Goal: Task Accomplishment & Management: Complete application form

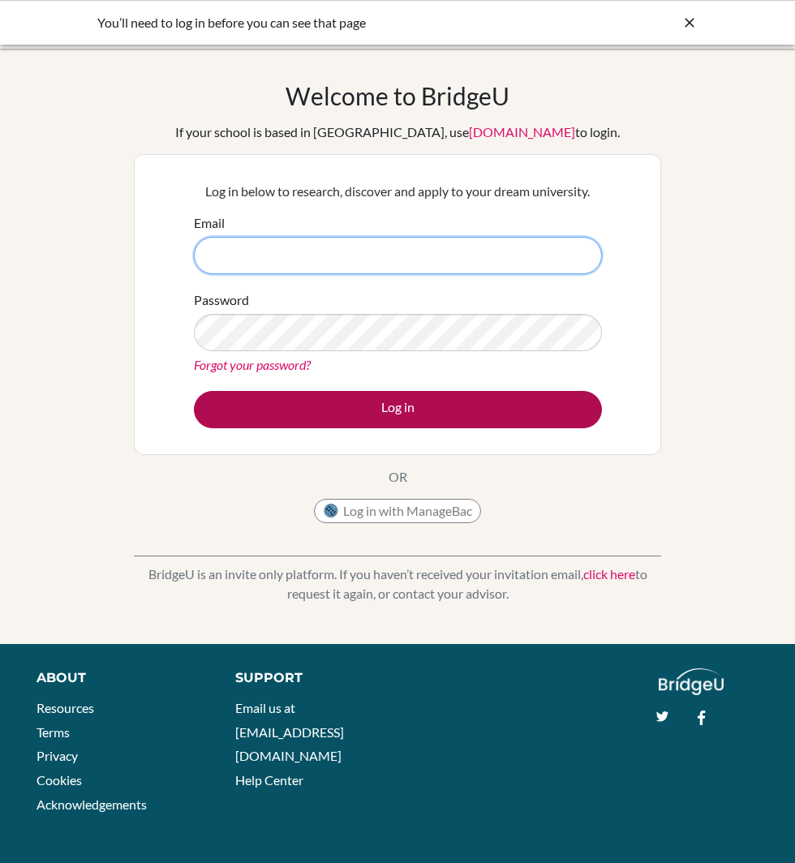
type input "rachelson.gadiel@amschool.edu.sv"
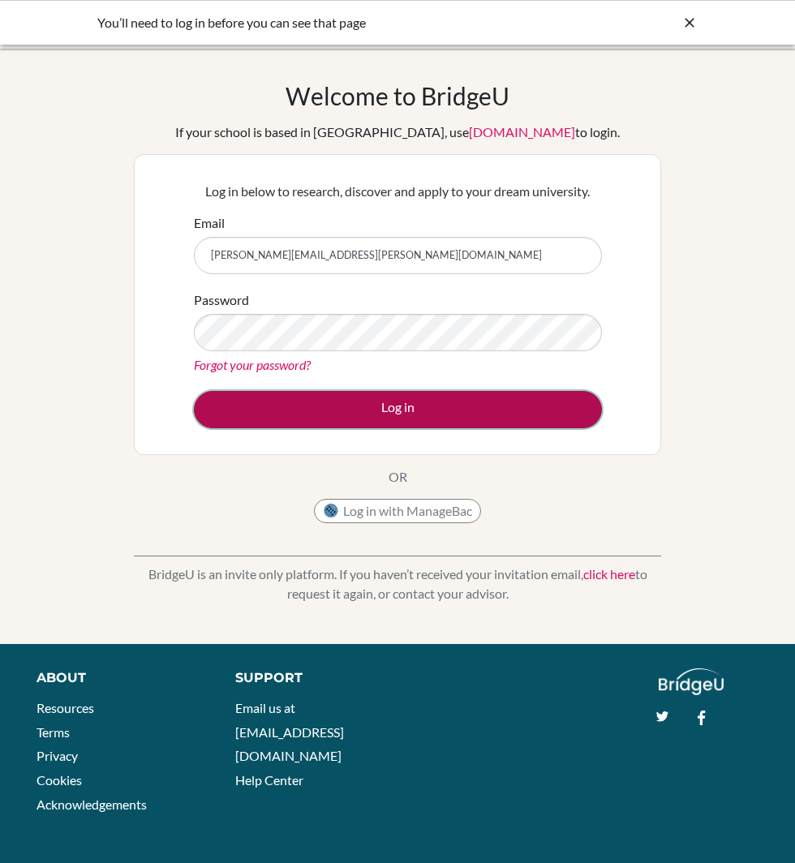
click at [440, 395] on button "Log in" at bounding box center [398, 409] width 408 height 37
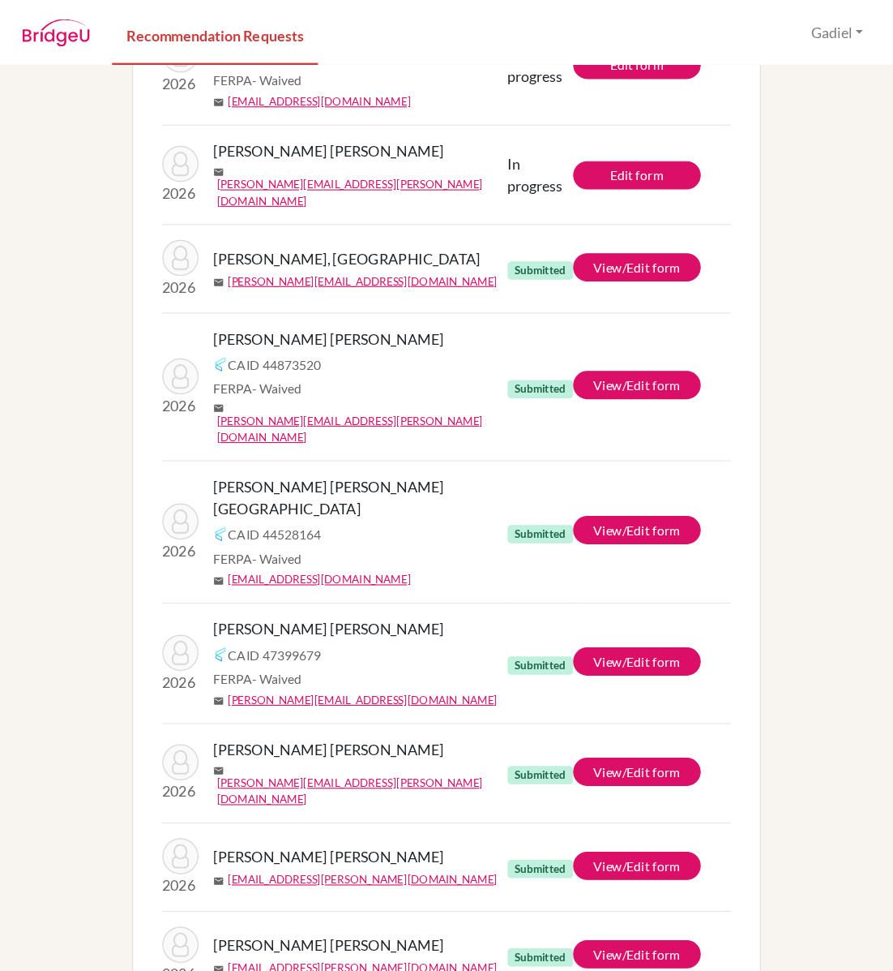
scroll to position [1031, 0]
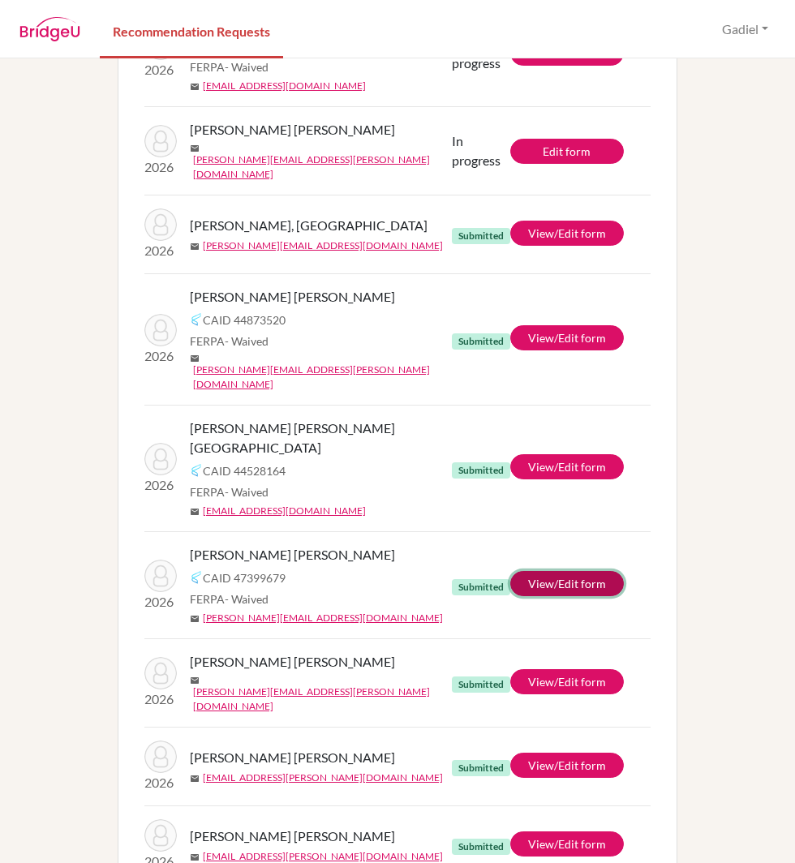
click at [576, 571] on link "View/Edit form" at bounding box center [567, 583] width 114 height 25
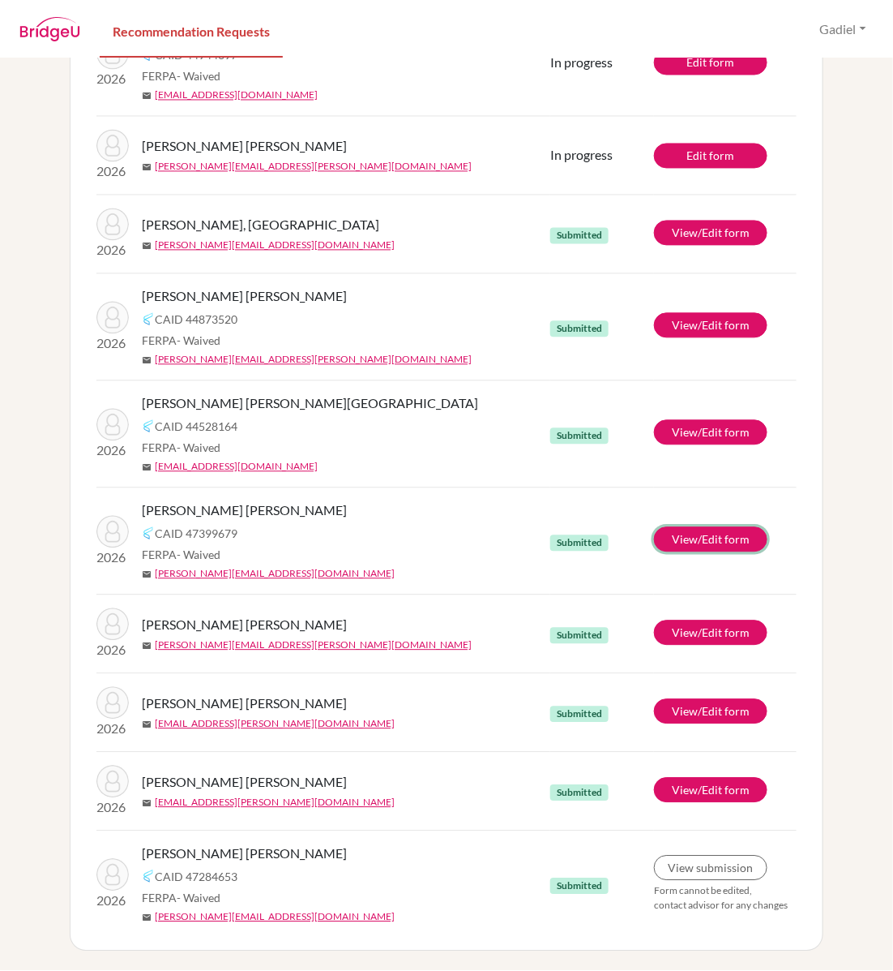
scroll to position [907, 0]
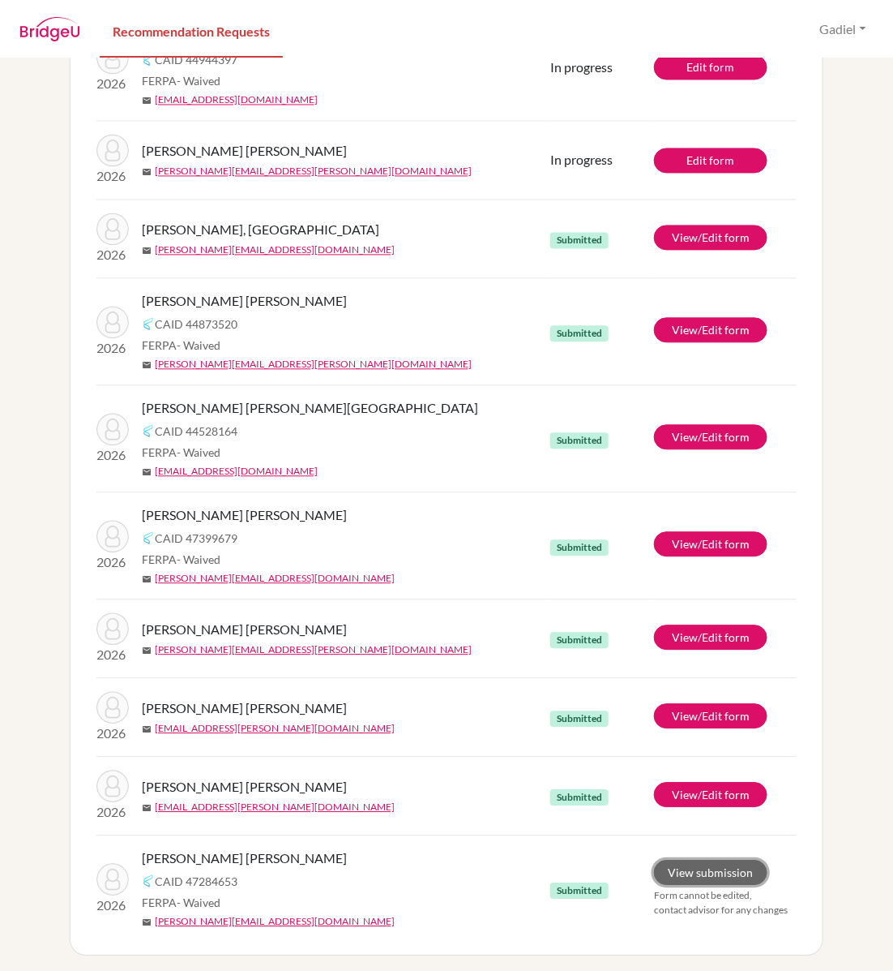
click at [705, 862] on link "View submission" at bounding box center [711, 872] width 114 height 25
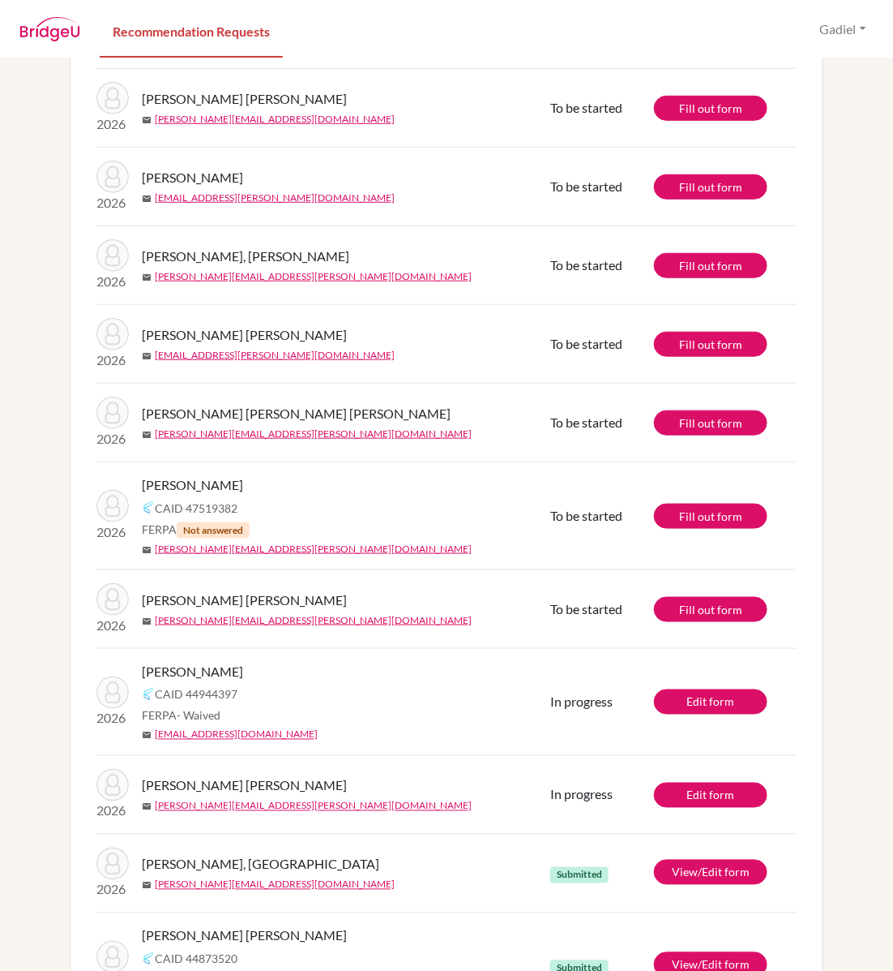
scroll to position [0, 0]
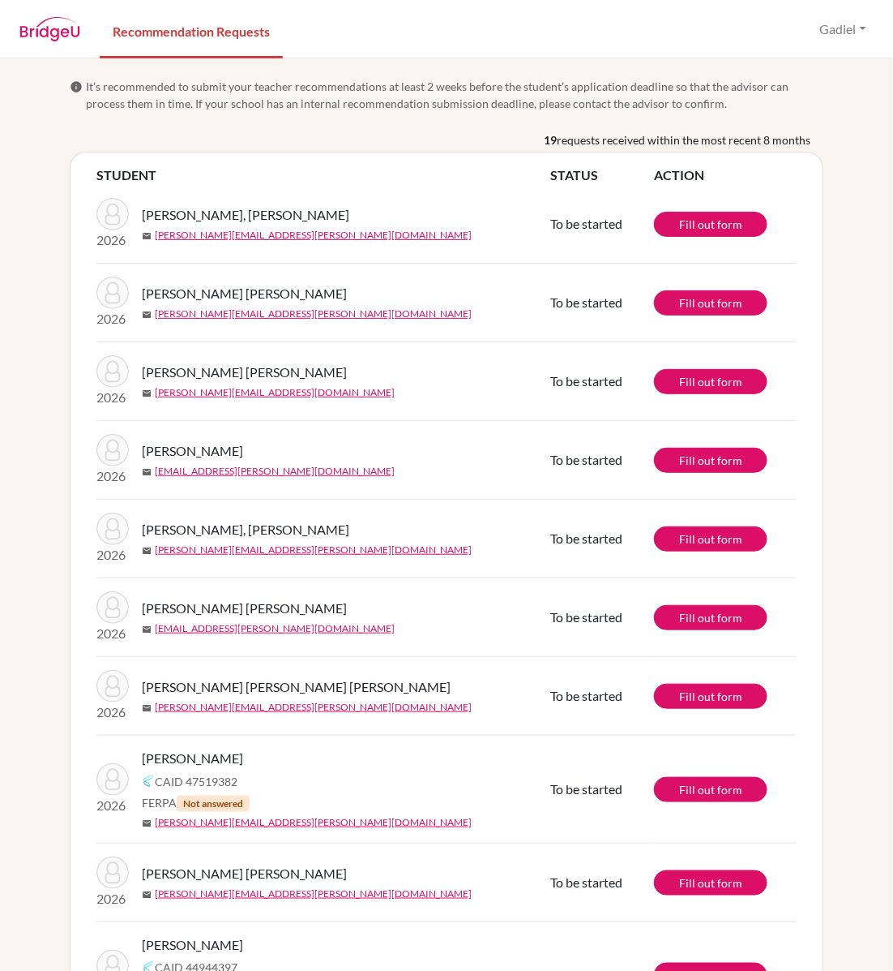
click at [729, 241] on td "Fill out form" at bounding box center [725, 224] width 143 height 79
click at [731, 785] on link "Fill out form" at bounding box center [711, 789] width 114 height 25
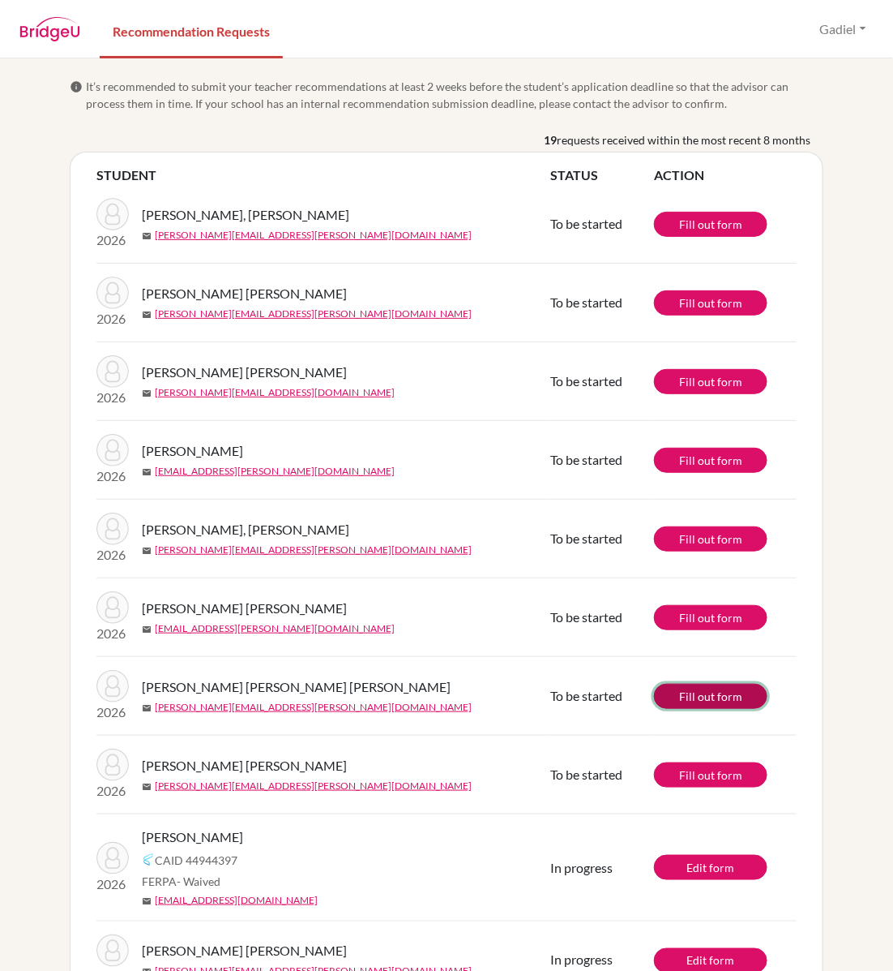
click at [701, 693] on link "Fill out form" at bounding box center [711, 695] width 114 height 25
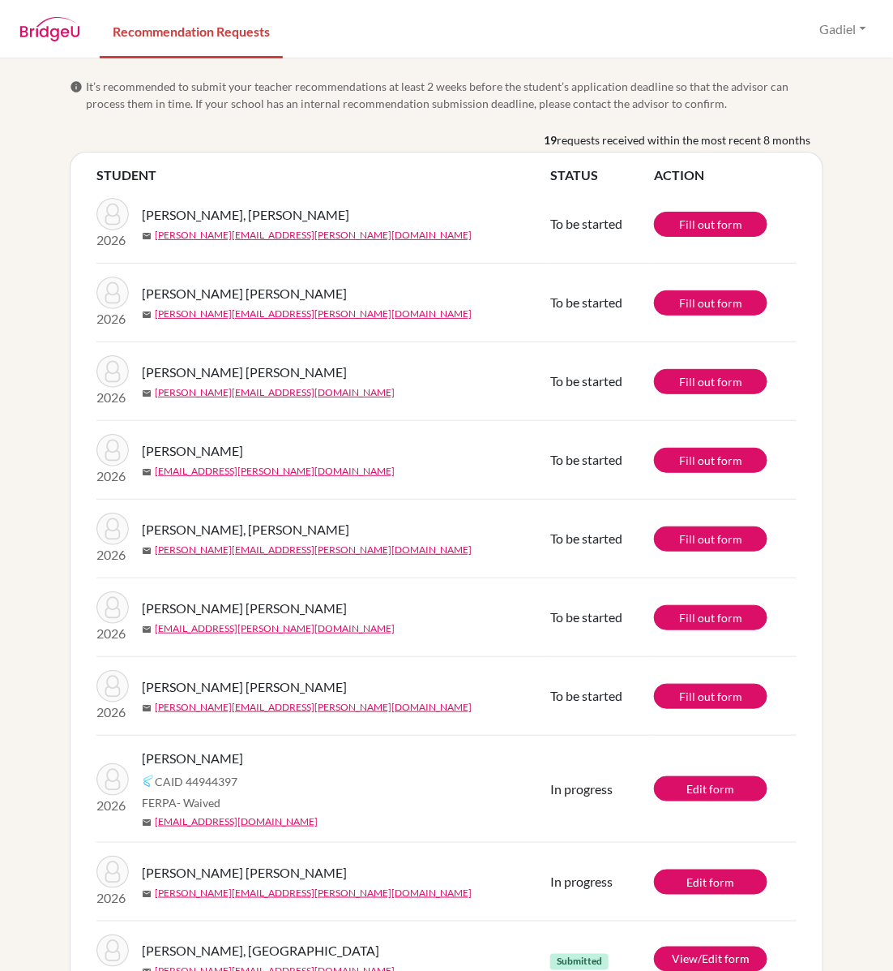
scroll to position [726, 0]
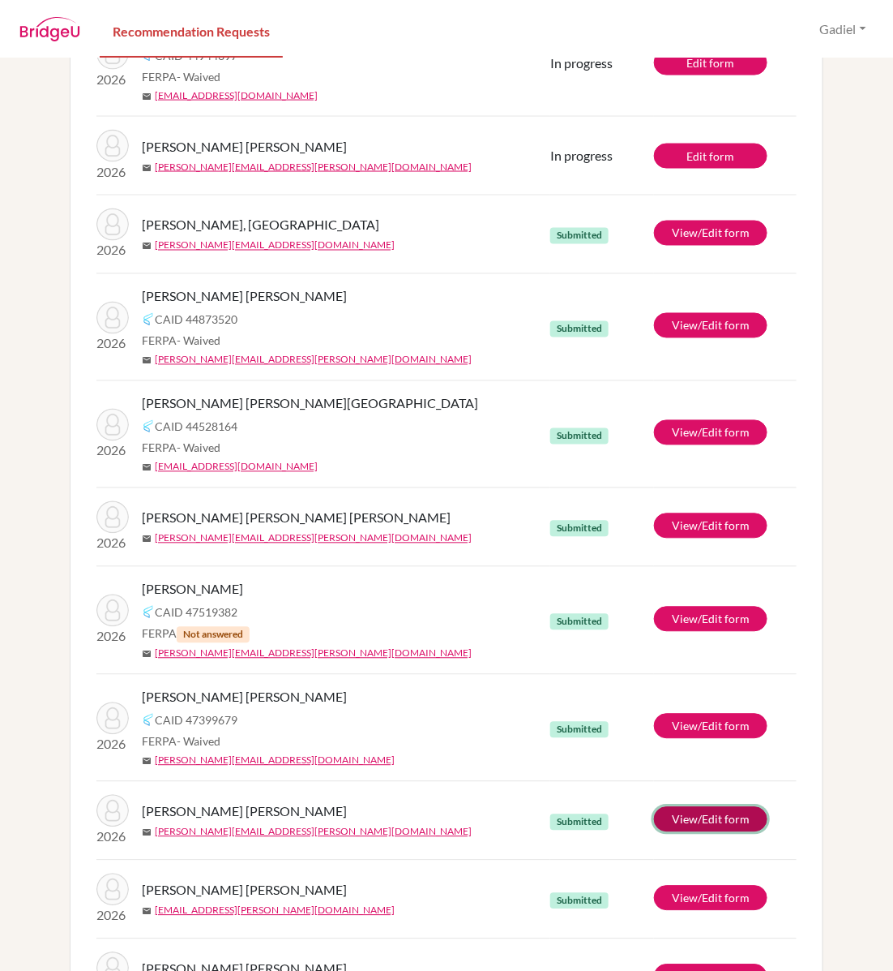
click at [735, 811] on link "View/Edit form" at bounding box center [711, 819] width 114 height 25
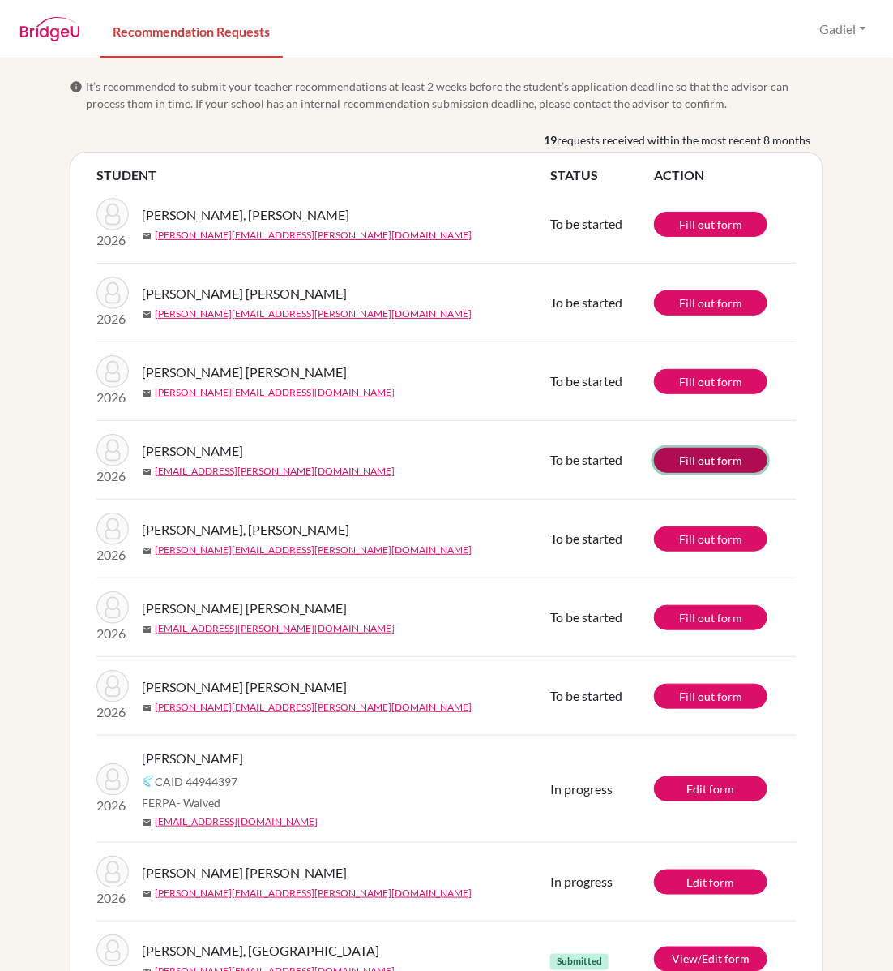
click at [705, 456] on link "Fill out form" at bounding box center [711, 460] width 114 height 25
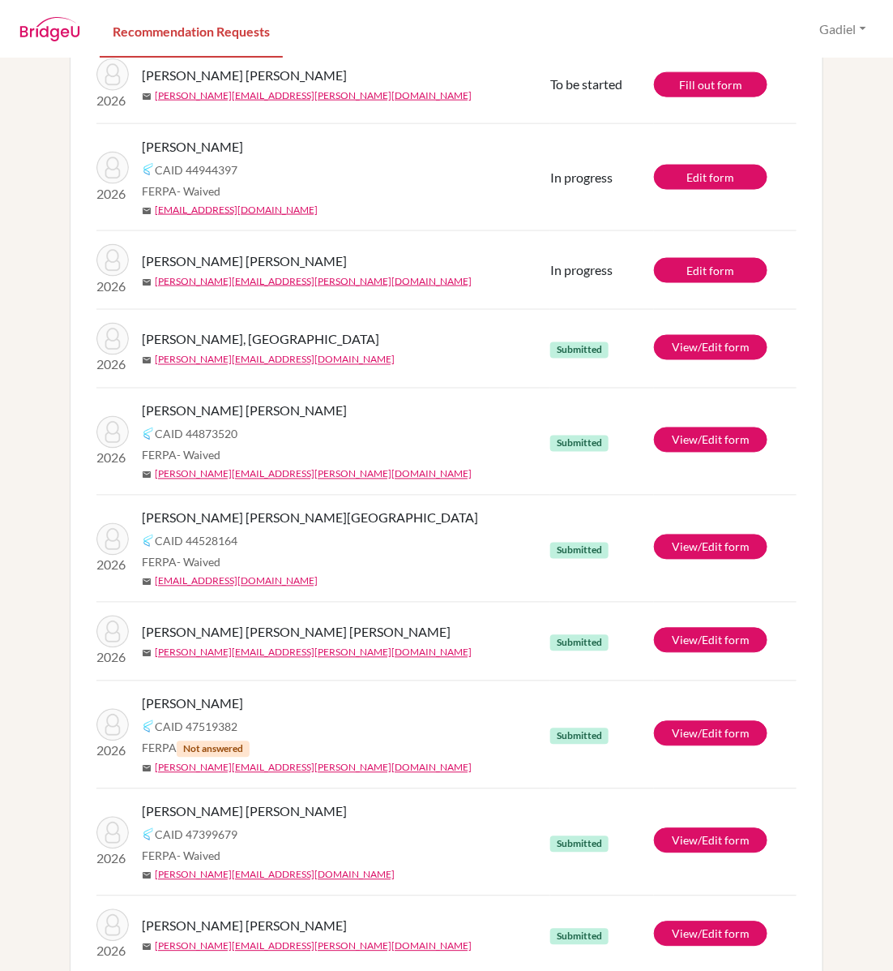
click at [706, 557] on td "View/Edit form" at bounding box center [725, 548] width 143 height 107
click at [713, 535] on link "View/Edit form" at bounding box center [711, 546] width 114 height 25
click at [379, 137] on div "[PERSON_NAME]" at bounding box center [352, 146] width 421 height 19
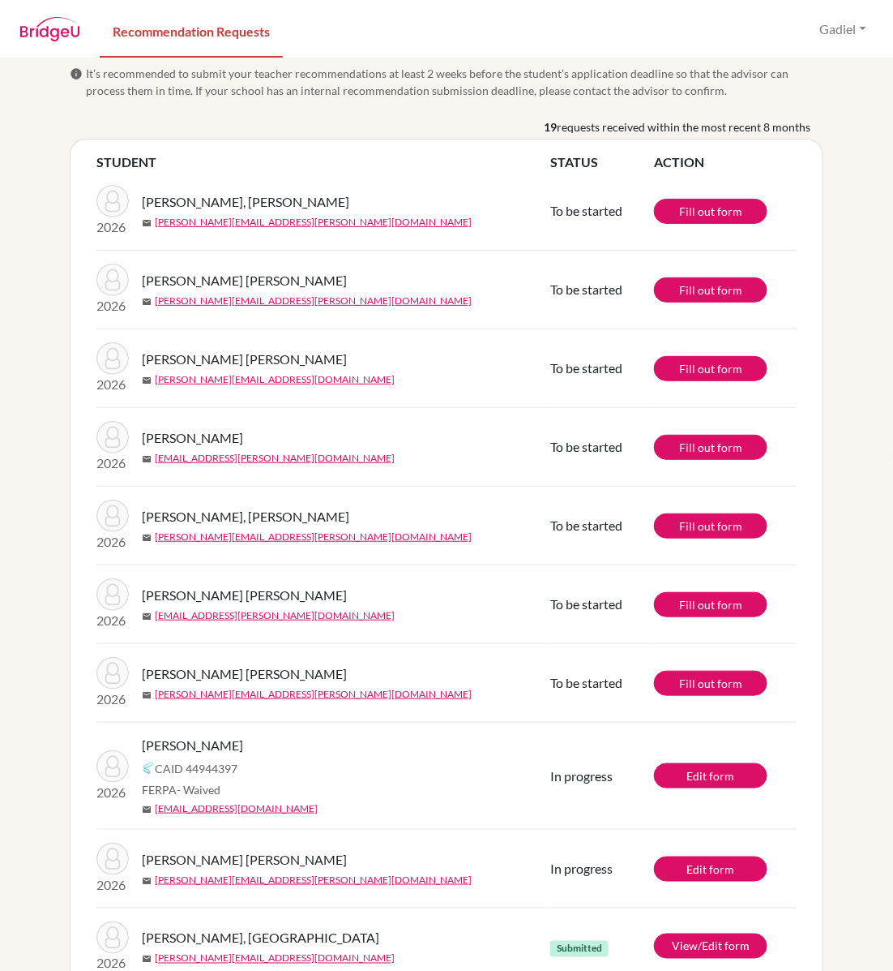
click at [684, 508] on td "Fill out form" at bounding box center [725, 525] width 143 height 79
click at [693, 521] on link "Fill out form" at bounding box center [711, 525] width 114 height 25
click at [760, 697] on td "Fill out form" at bounding box center [725, 683] width 143 height 79
click at [740, 682] on link "Fill out form" at bounding box center [711, 683] width 114 height 25
click at [709, 945] on link "View/Edit form" at bounding box center [711, 945] width 114 height 25
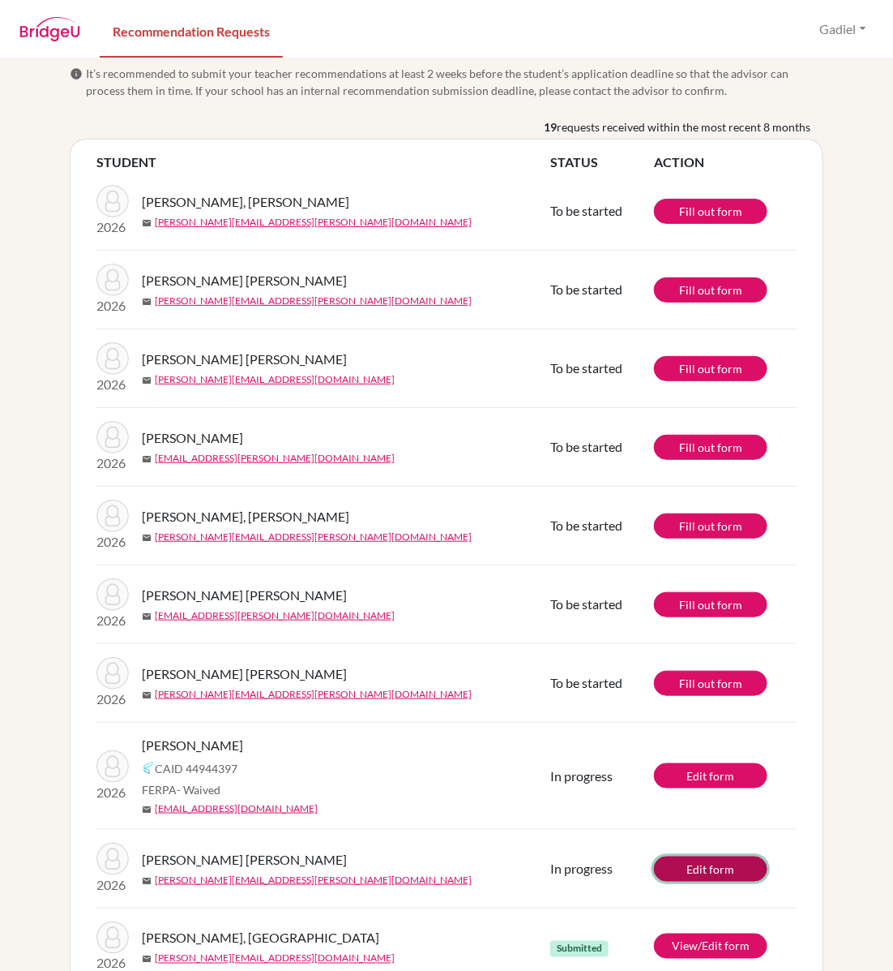
click at [738, 870] on link "Edit form" at bounding box center [711, 868] width 114 height 25
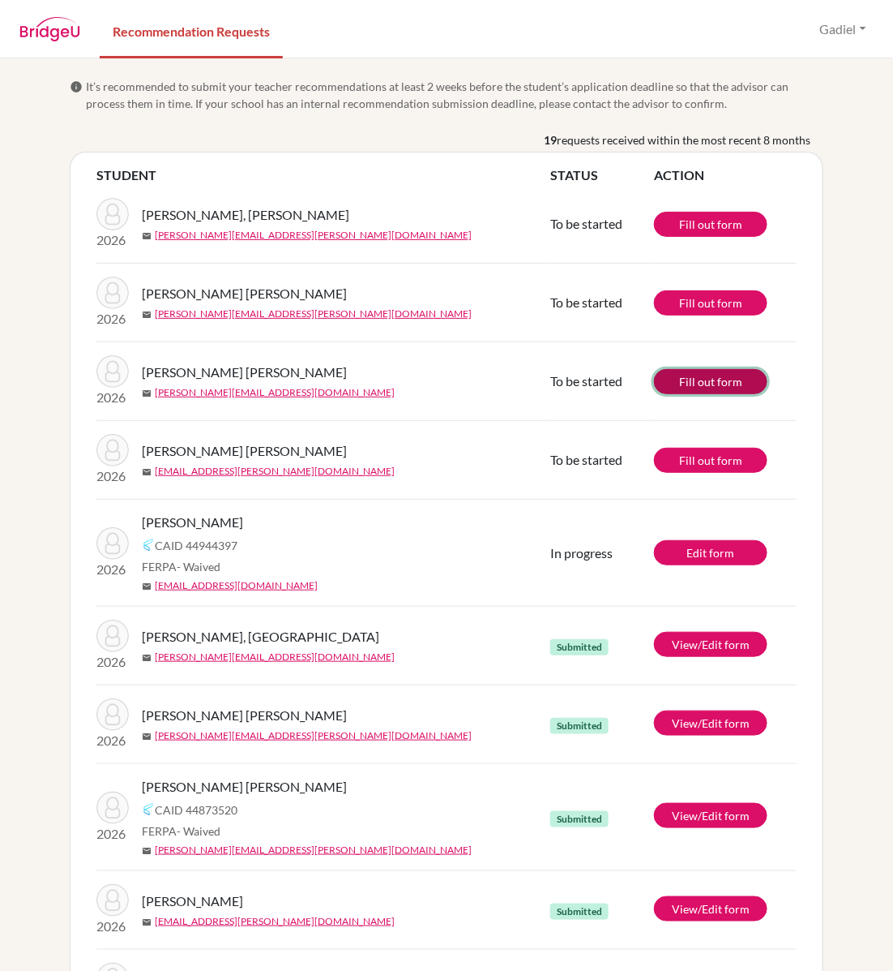
click at [682, 384] on link "Fill out form" at bounding box center [711, 381] width 114 height 25
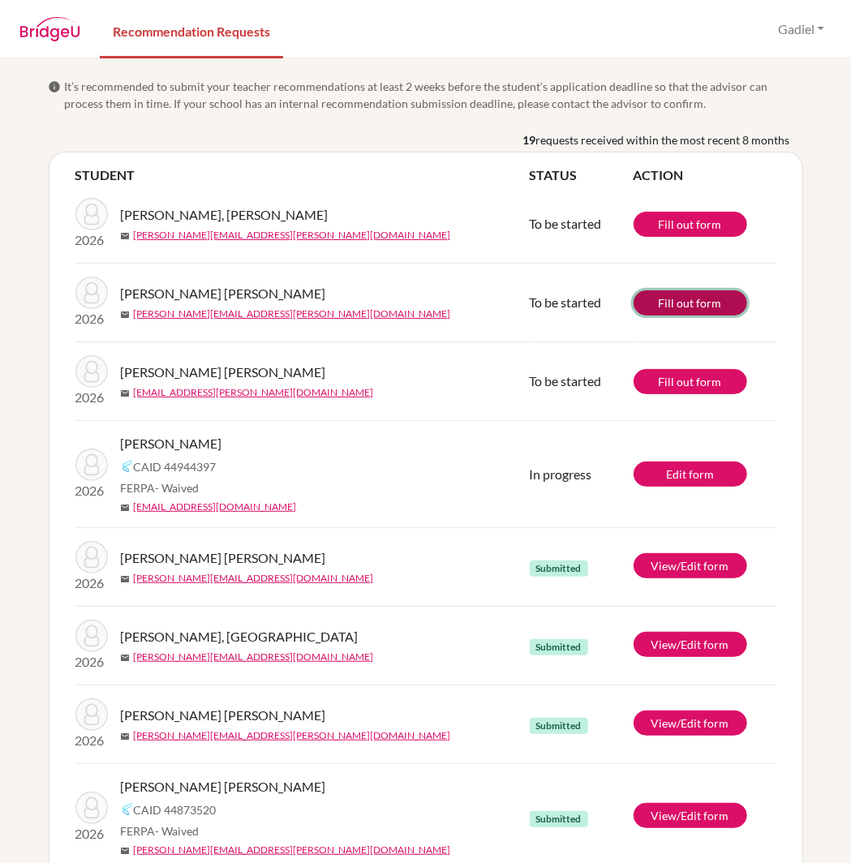
click at [713, 295] on link "Fill out form" at bounding box center [690, 302] width 114 height 25
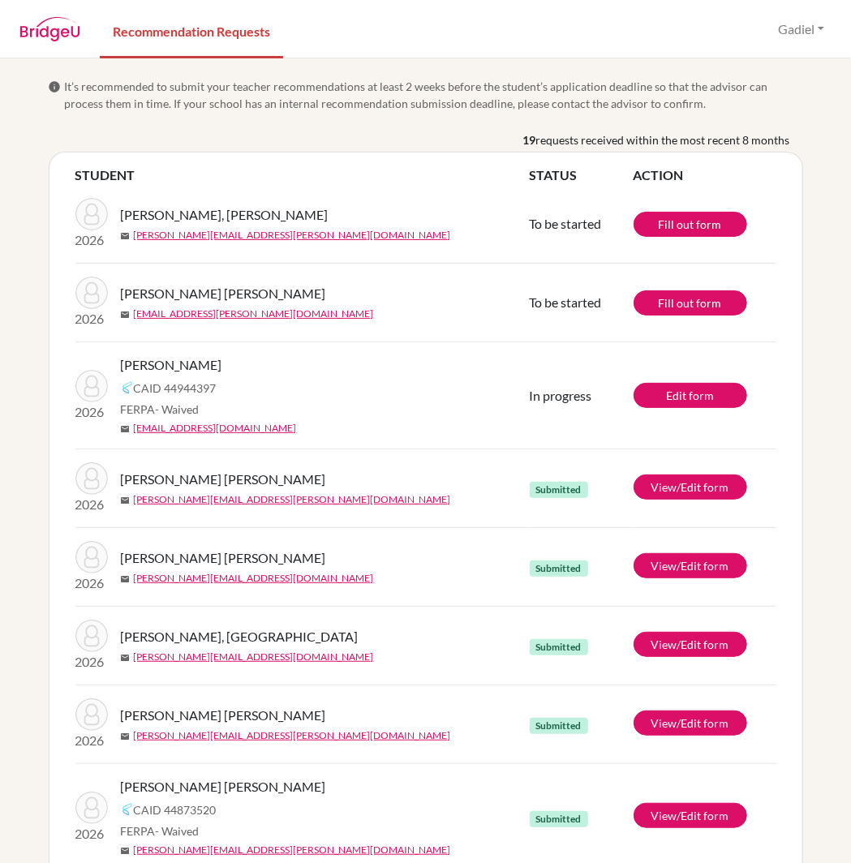
click at [363, 236] on div "mail [PERSON_NAME][EMAIL_ADDRESS][PERSON_NAME][DOMAIN_NAME]" at bounding box center [331, 235] width 421 height 15
click at [688, 234] on link "Fill out form" at bounding box center [690, 224] width 114 height 25
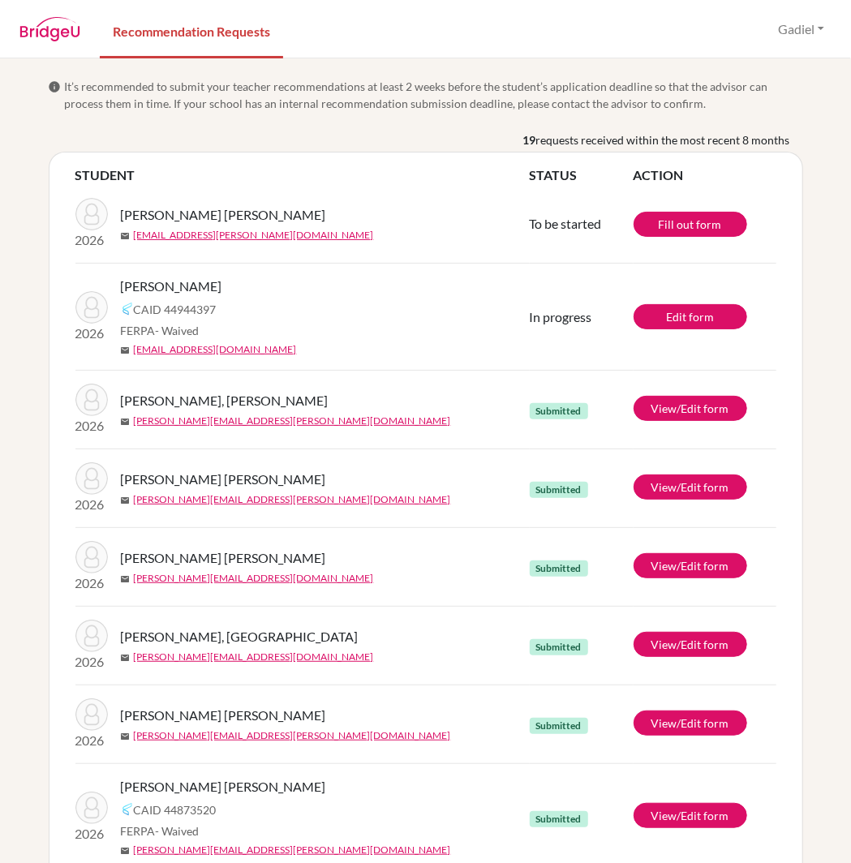
click at [362, 362] on td "2026 Serarols Suárez, Mariana CAID 44944397 FERPA - Waived mail serarols.marian…" at bounding box center [302, 317] width 454 height 107
click at [724, 315] on link "Edit form" at bounding box center [690, 316] width 114 height 25
click at [356, 295] on div "Serarols Suárez, Mariana CAID 44944397 FERPA - Waived mail serarols.mariana@eas…" at bounding box center [331, 316] width 421 height 80
click at [692, 815] on link "View/Edit form" at bounding box center [690, 815] width 114 height 25
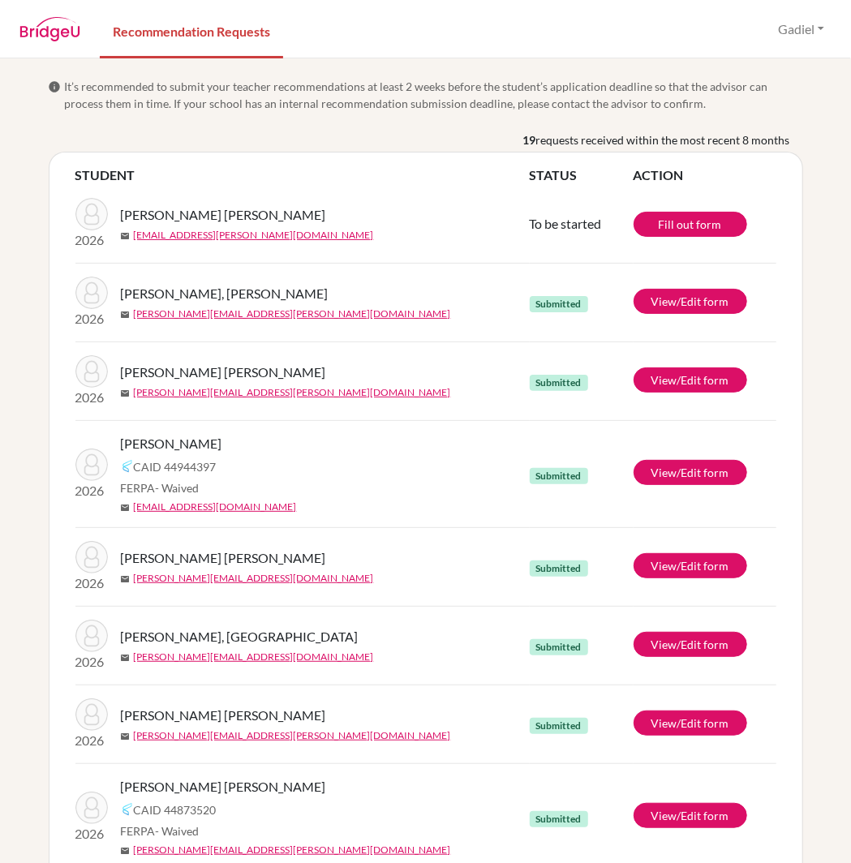
scroll to position [1013, 0]
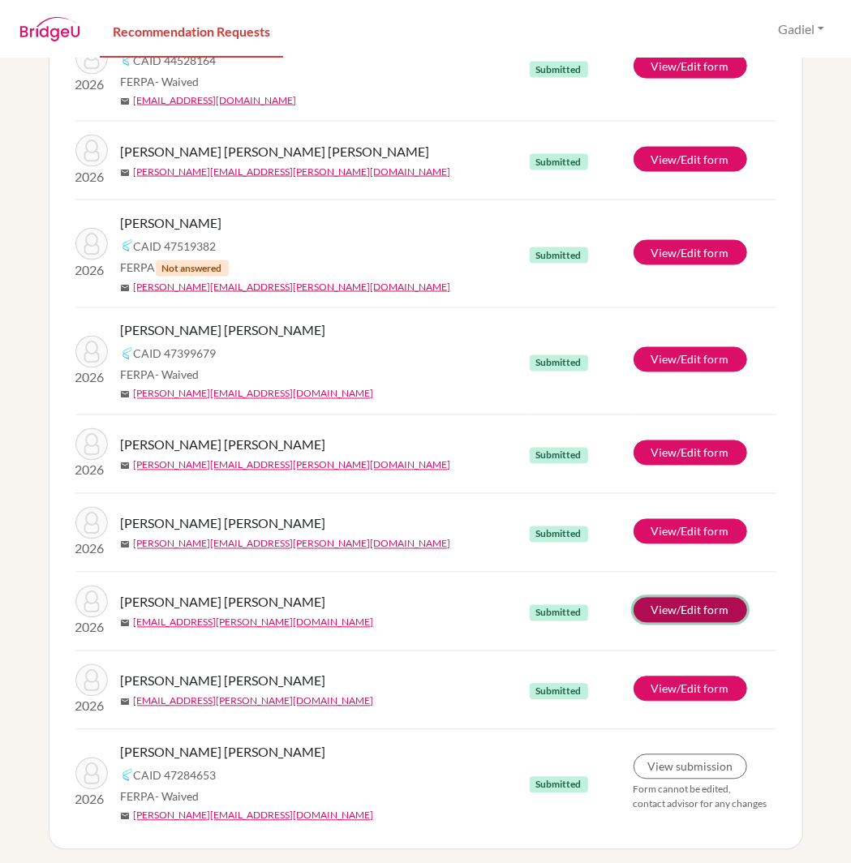
click at [708, 604] on link "View/Edit form" at bounding box center [690, 610] width 114 height 25
click at [407, 223] on div "[PERSON_NAME]" at bounding box center [331, 222] width 421 height 19
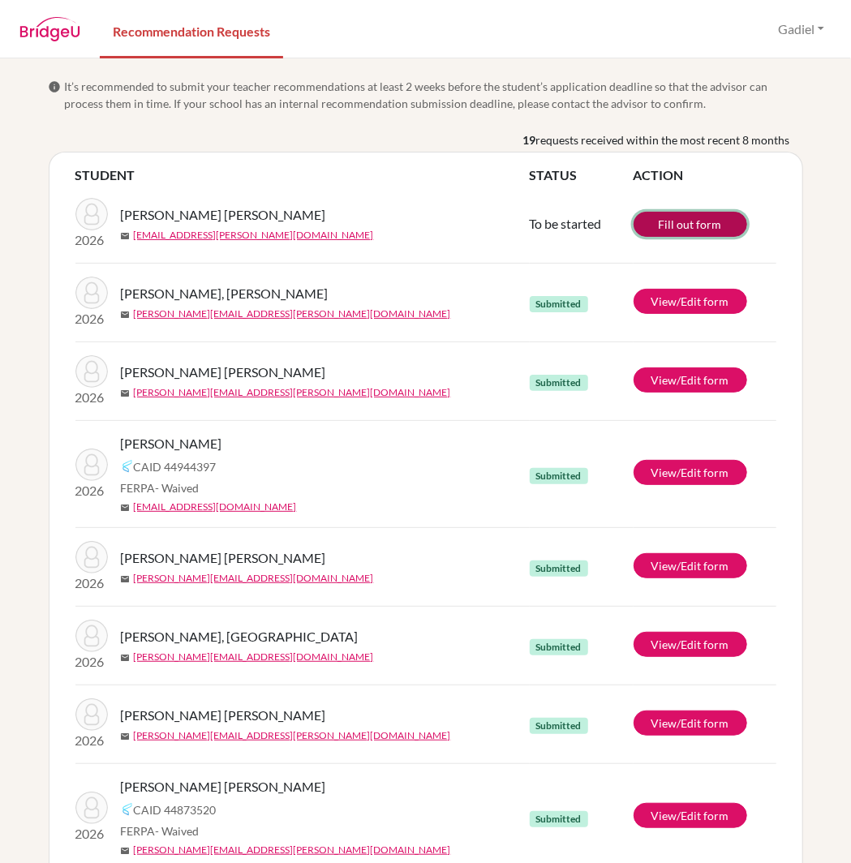
click at [703, 217] on link "Fill out form" at bounding box center [690, 224] width 114 height 25
